Goal: Task Accomplishment & Management: Complete application form

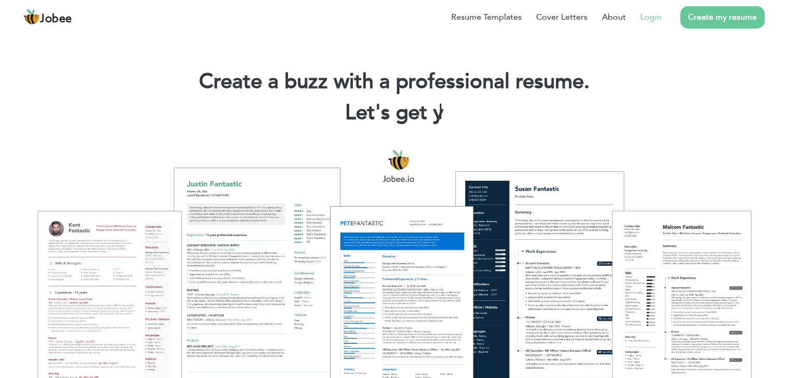
click at [649, 19] on link "Login" at bounding box center [651, 17] width 21 height 12
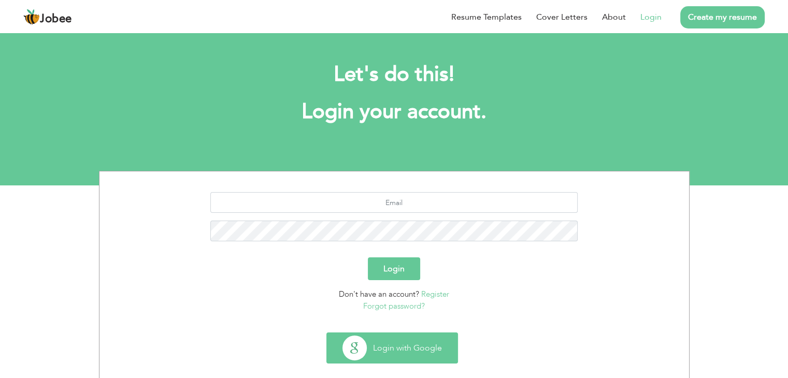
click at [376, 352] on button "Login with Google" at bounding box center [392, 348] width 131 height 30
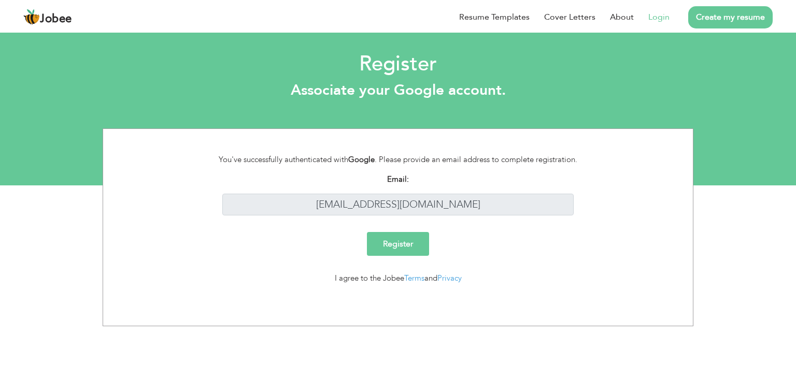
click at [407, 251] on input "Register" at bounding box center [398, 244] width 62 height 24
